Goal: Download file/media

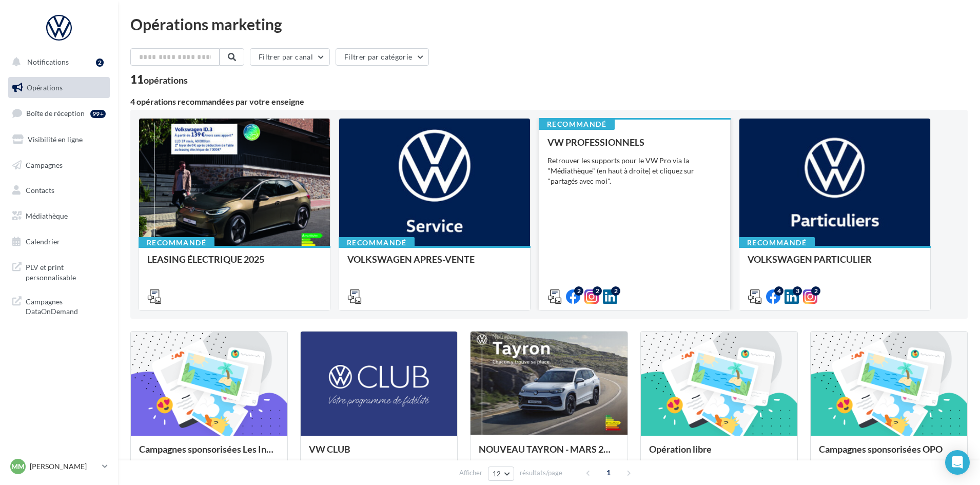
click at [672, 169] on div "Retrouver les supports pour le VW Pro via la "Médiathèque" (en haut à droite) e…" at bounding box center [635, 171] width 174 height 31
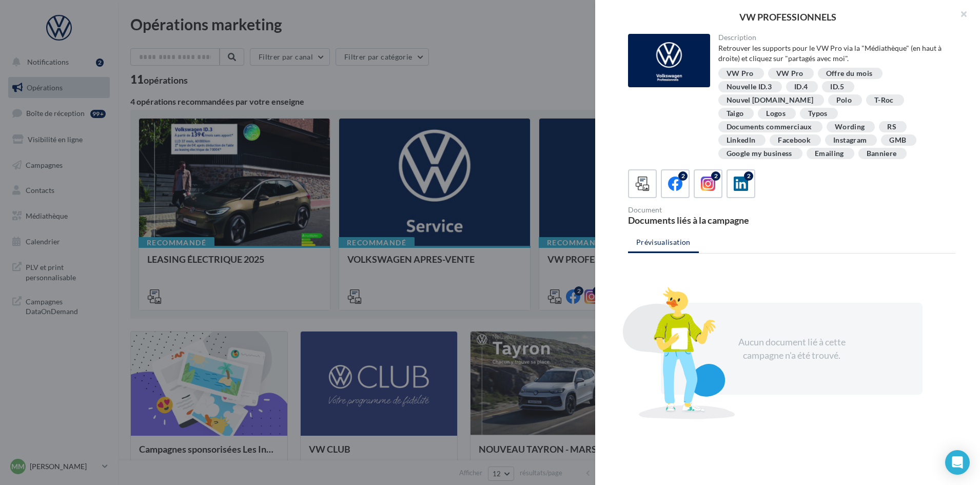
click at [568, 312] on div at bounding box center [490, 242] width 980 height 485
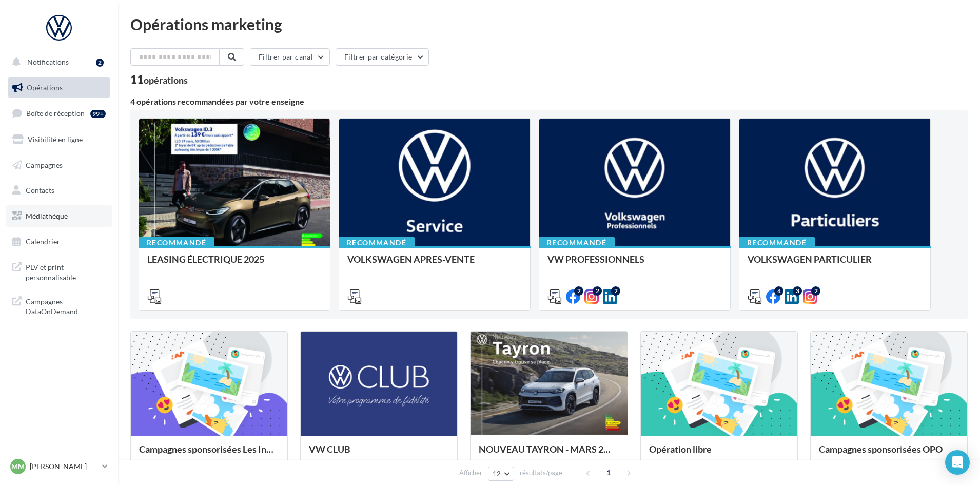
click at [56, 217] on span "Médiathèque" at bounding box center [47, 215] width 42 height 9
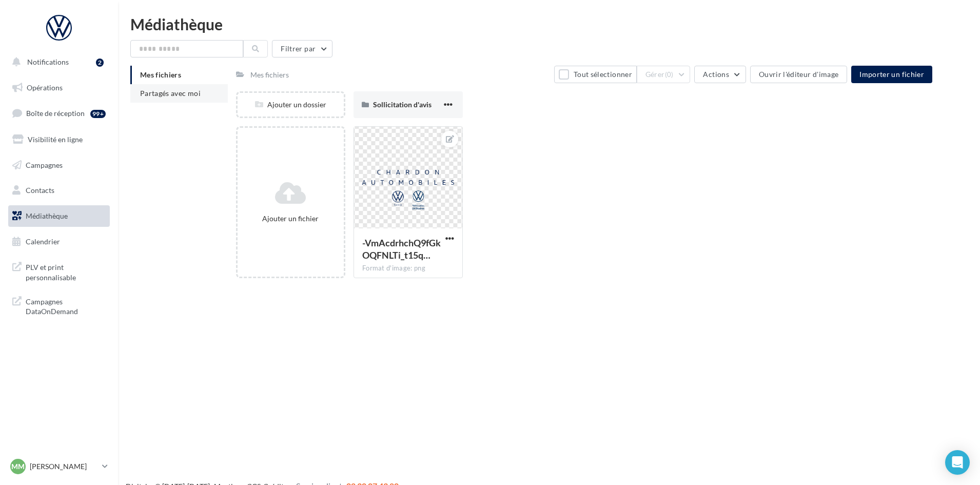
click at [182, 90] on span "Partagés avec moi" at bounding box center [170, 93] width 61 height 9
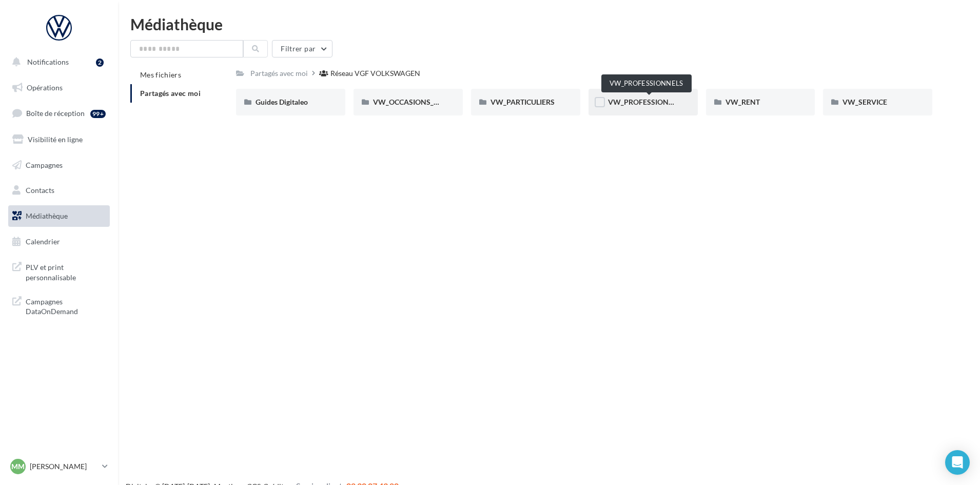
click at [651, 104] on span "VW_PROFESSIONNELS" at bounding box center [647, 102] width 78 height 9
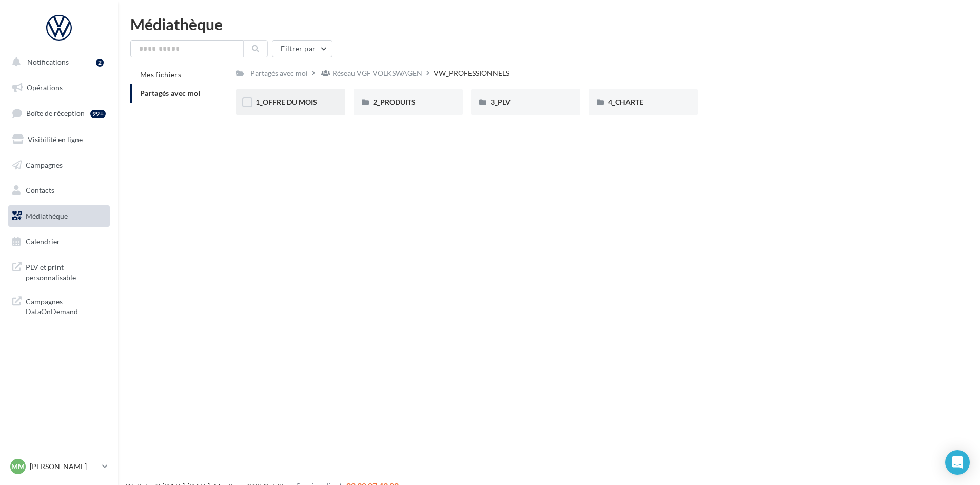
click at [317, 108] on div "1_OFFRE DU MOIS" at bounding box center [290, 102] width 109 height 27
click at [372, 102] on div "RS" at bounding box center [408, 102] width 109 height 27
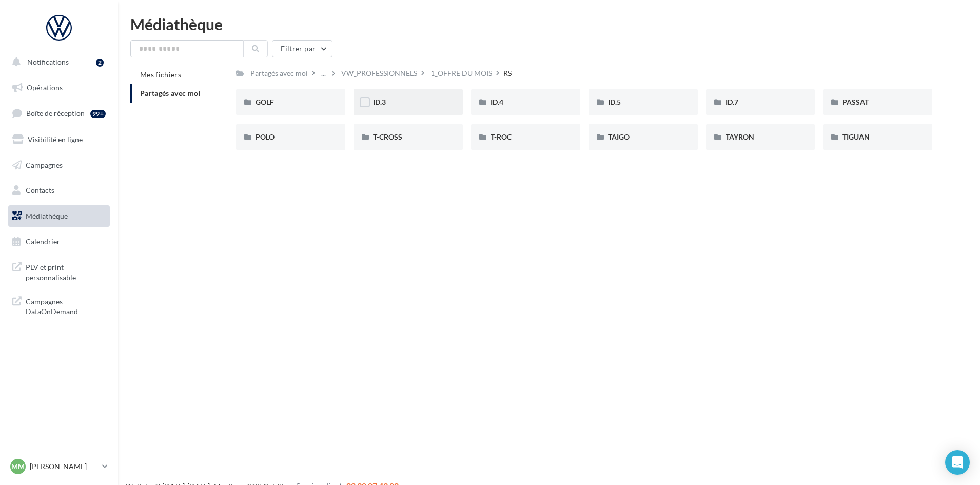
click at [416, 106] on div "ID.3" at bounding box center [408, 102] width 70 height 10
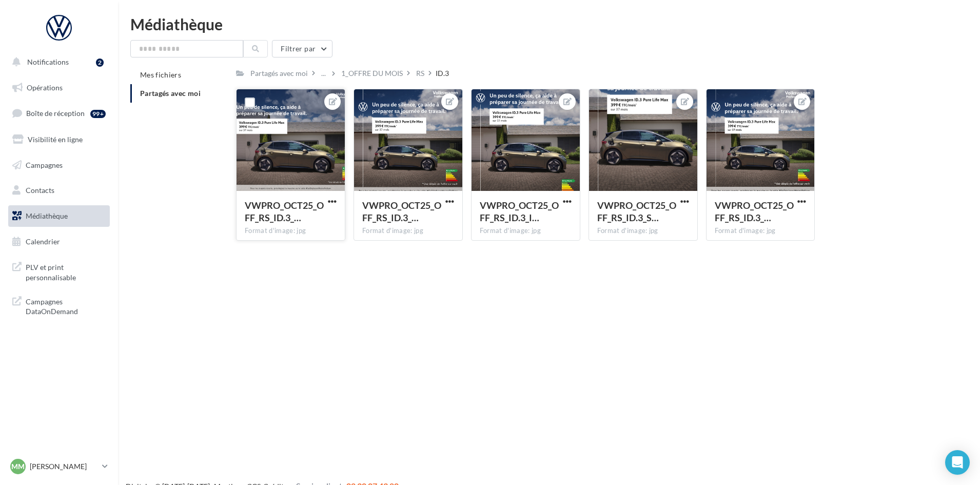
click at [321, 149] on div at bounding box center [291, 140] width 108 height 103
click at [288, 205] on span "VWPRO_OCT25_OFF_RS_ID.3_…" at bounding box center [284, 212] width 79 height 24
click at [374, 75] on div "1_OFFRE DU MOIS" at bounding box center [372, 73] width 62 height 10
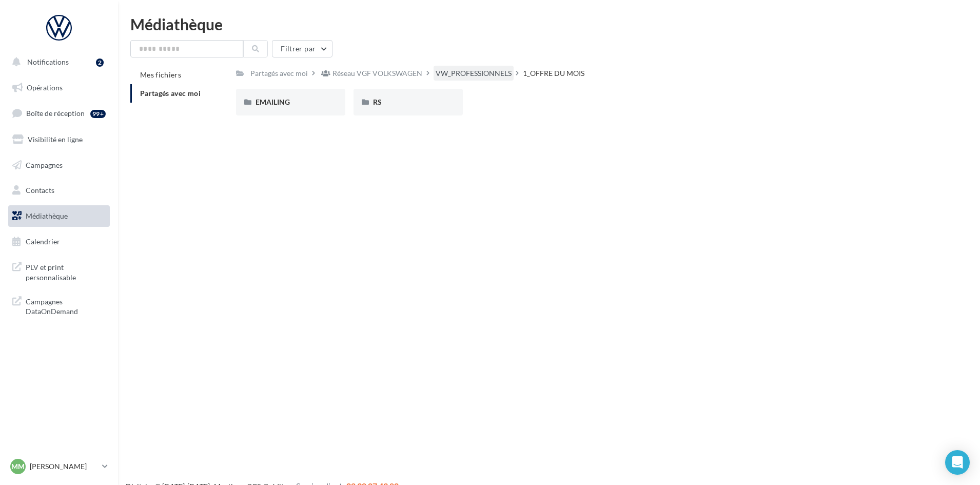
click at [476, 76] on div "VW_PROFESSIONNELS" at bounding box center [474, 73] width 76 height 10
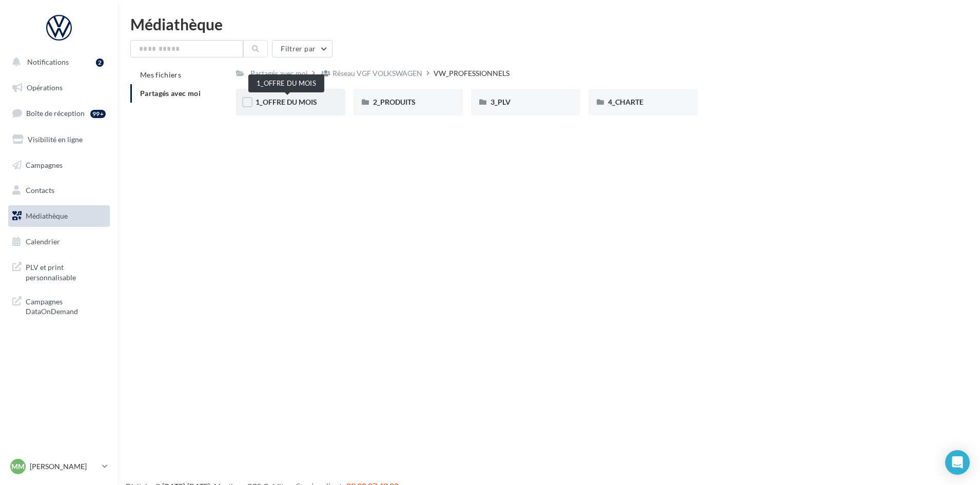
click at [282, 104] on span "1_OFFRE DU MOIS" at bounding box center [287, 102] width 62 height 9
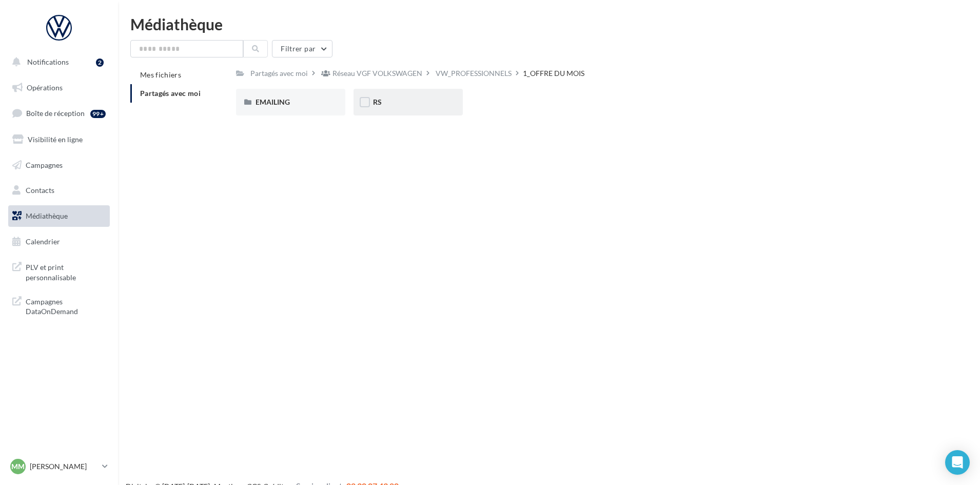
click at [386, 96] on div "RS" at bounding box center [408, 102] width 109 height 27
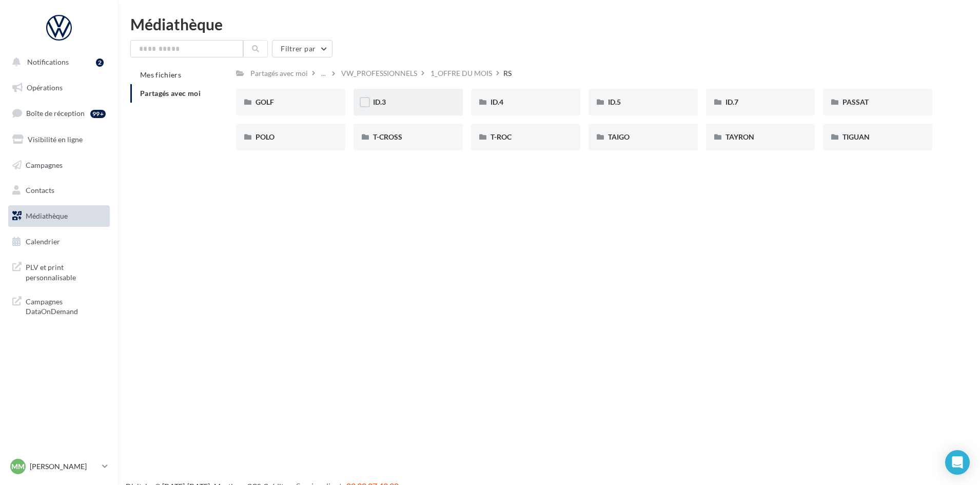
click at [406, 104] on div "ID.3" at bounding box center [408, 102] width 70 height 10
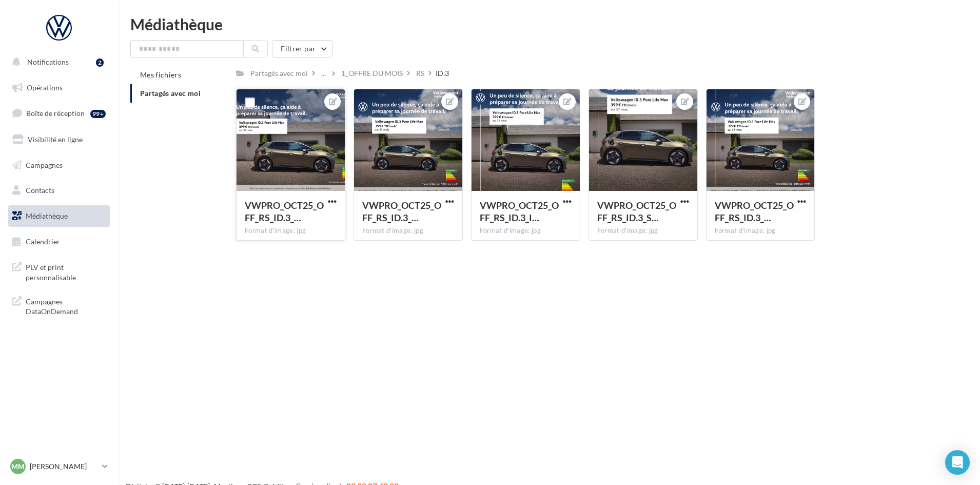
click at [313, 126] on div at bounding box center [291, 140] width 108 height 103
click at [299, 149] on div at bounding box center [291, 140] width 108 height 103
click at [304, 134] on div at bounding box center [291, 140] width 108 height 103
click at [335, 102] on icon at bounding box center [333, 101] width 8 height 7
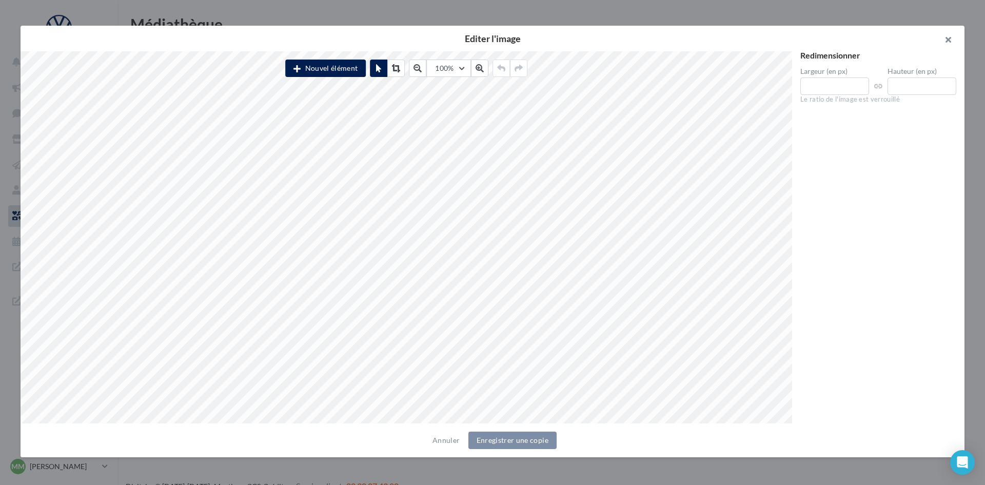
click at [955, 36] on button "button" at bounding box center [944, 41] width 41 height 31
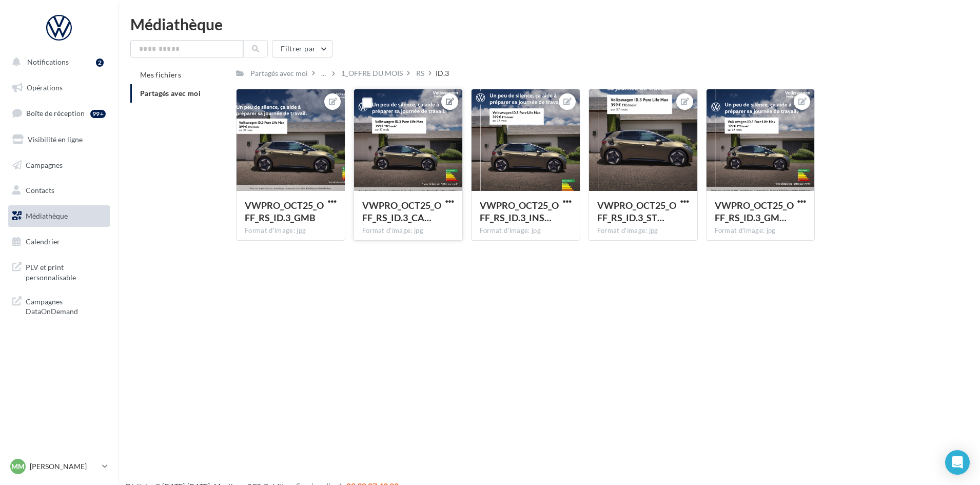
drag, startPoint x: 454, startPoint y: 94, endPoint x: 450, endPoint y: 100, distance: 7.4
click at [455, 94] on div at bounding box center [449, 101] width 25 height 25
click at [451, 200] on span "button" at bounding box center [449, 201] width 9 height 9
click at [414, 256] on button "Télécharger" at bounding box center [402, 248] width 108 height 27
click at [375, 74] on div "1_OFFRE DU MOIS" at bounding box center [372, 73] width 62 height 10
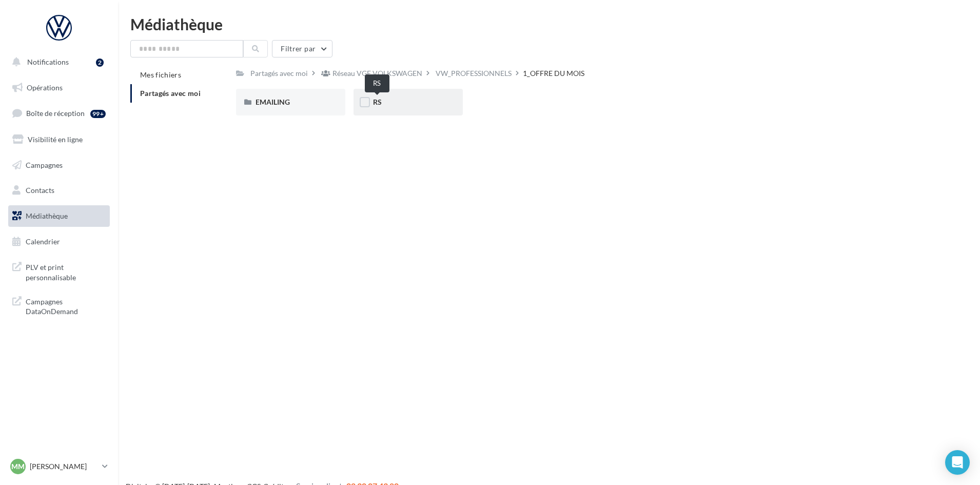
click at [376, 102] on span "RS" at bounding box center [377, 102] width 9 height 9
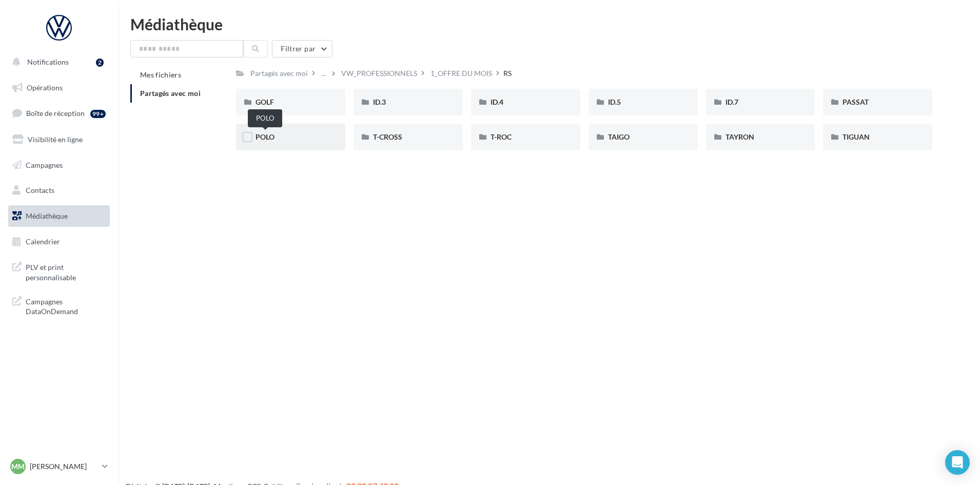
click at [267, 134] on span "POLO" at bounding box center [265, 136] width 19 height 9
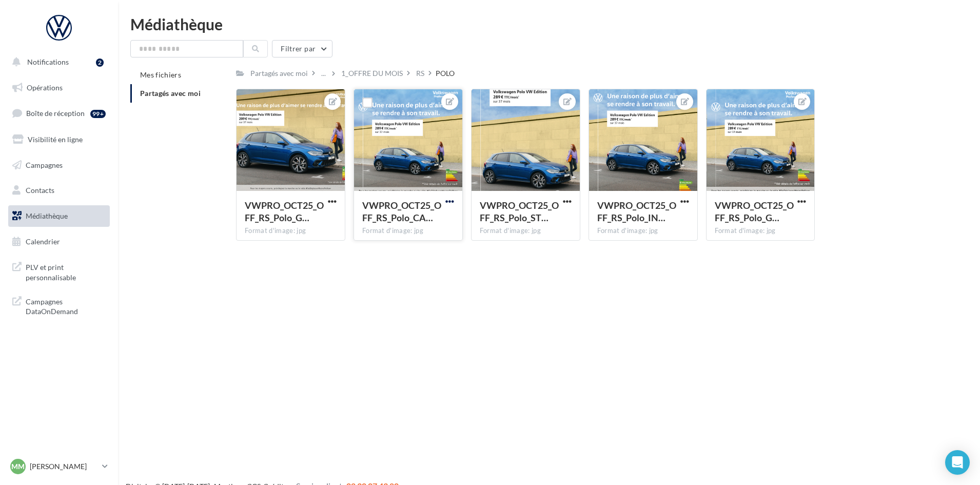
click at [449, 202] on span "button" at bounding box center [449, 201] width 9 height 9
click at [429, 247] on button "Télécharger" at bounding box center [402, 248] width 108 height 27
click at [365, 79] on div "1_OFFRE DU MOIS" at bounding box center [372, 73] width 66 height 15
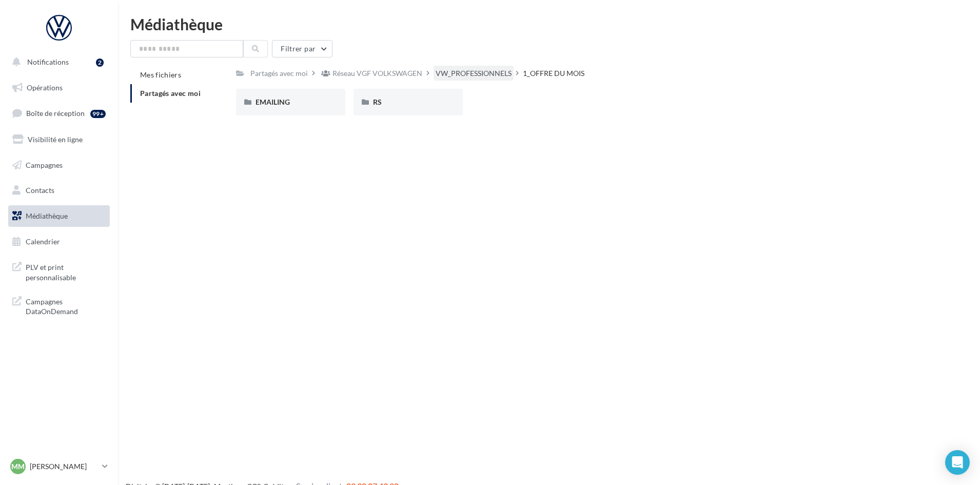
click at [466, 68] on div "VW_PROFESSIONNELS" at bounding box center [474, 73] width 80 height 15
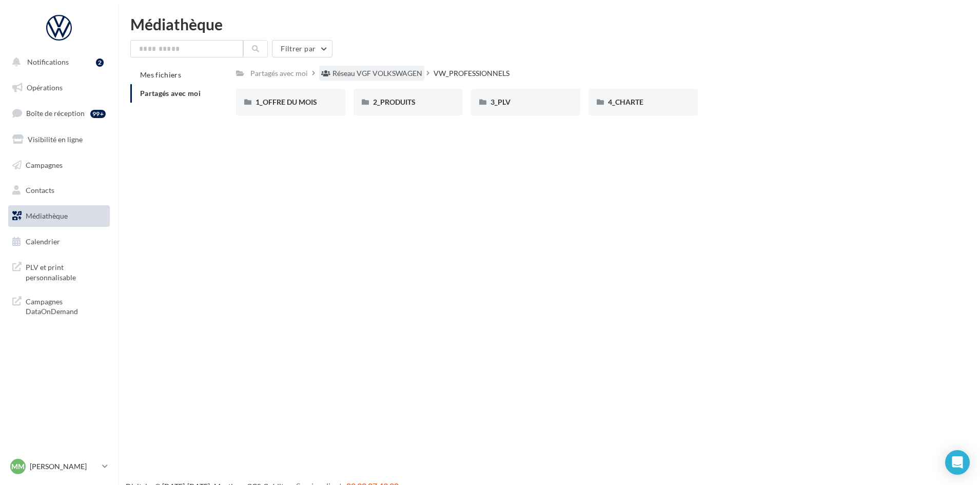
click at [392, 79] on div "Réseau VGF VOLKSWAGEN" at bounding box center [378, 73] width 90 height 10
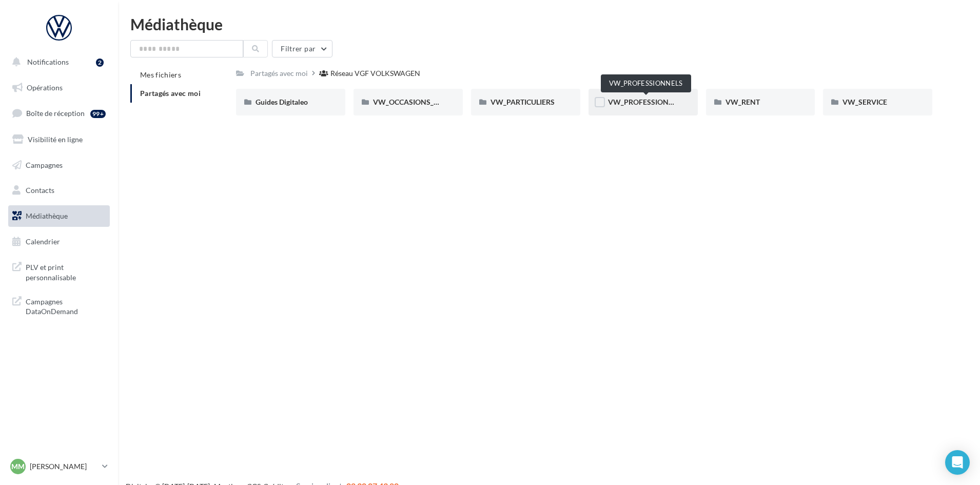
click at [638, 99] on span "VW_PROFESSIONNELS" at bounding box center [647, 102] width 78 height 9
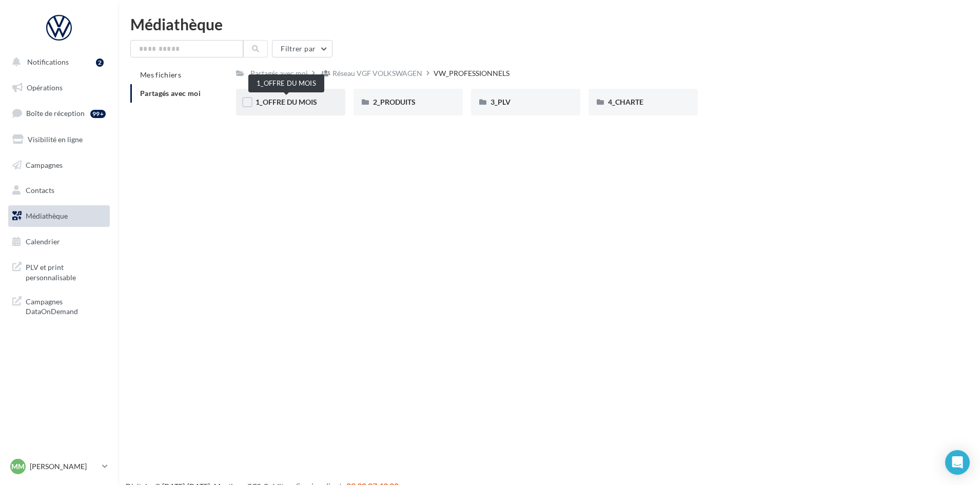
click at [284, 105] on span "1_OFFRE DU MOIS" at bounding box center [287, 102] width 62 height 9
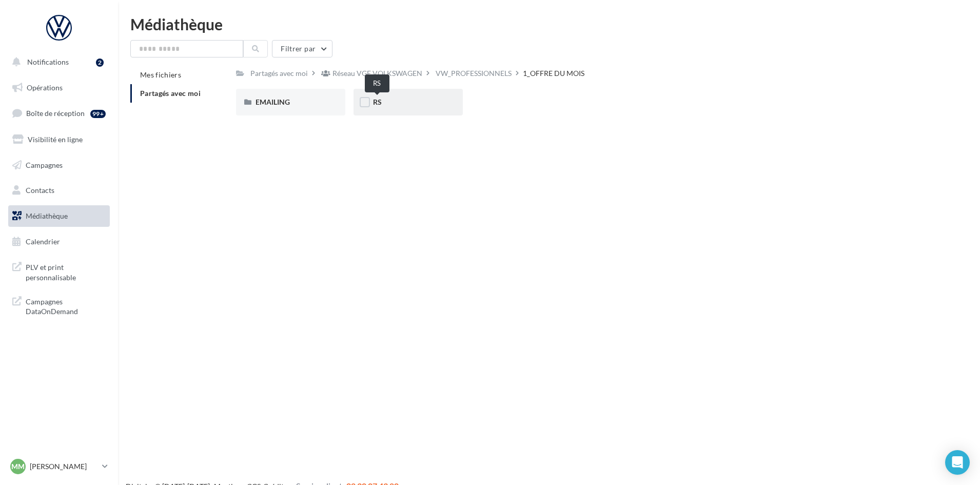
click at [378, 105] on span "RS" at bounding box center [377, 102] width 9 height 9
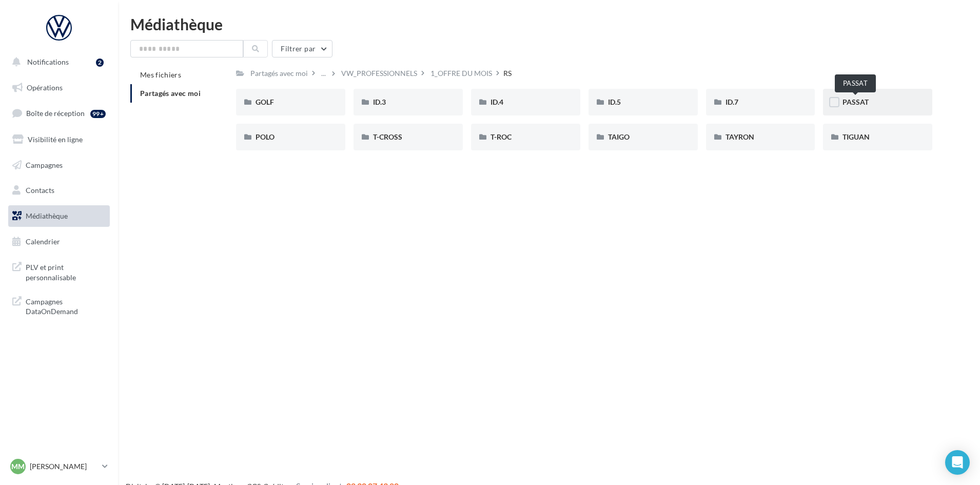
click at [860, 99] on span "PASSAT" at bounding box center [856, 102] width 26 height 9
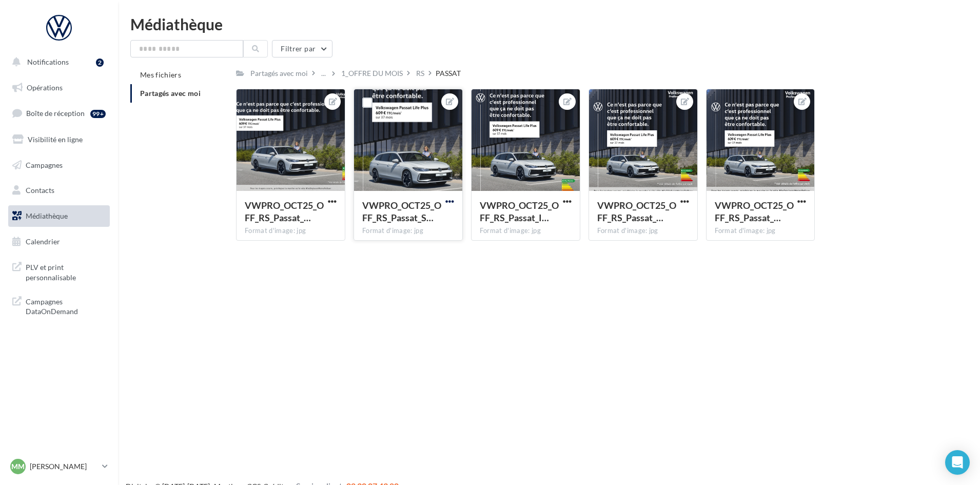
click at [449, 200] on span "button" at bounding box center [449, 201] width 9 height 9
click at [414, 244] on button "Télécharger" at bounding box center [402, 248] width 108 height 27
click at [566, 199] on span "button" at bounding box center [567, 201] width 9 height 9
click at [531, 246] on button "Télécharger" at bounding box center [519, 248] width 108 height 27
